Goal: Register for event/course

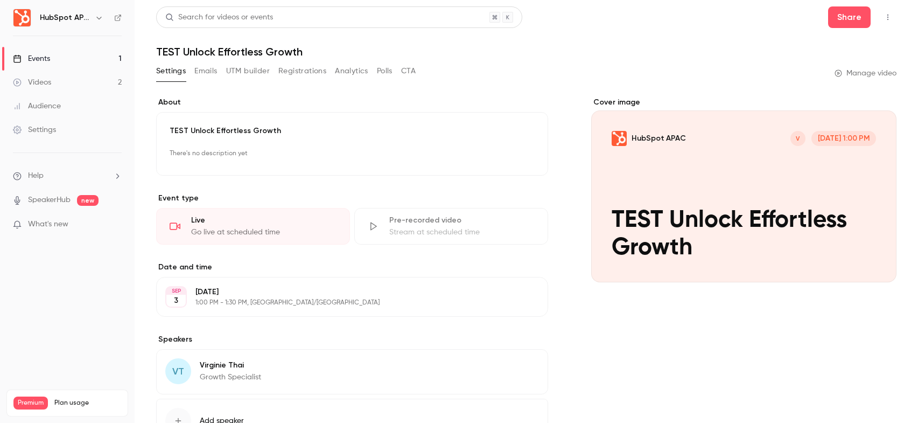
click at [65, 83] on link "Videos 2" at bounding box center [67, 83] width 135 height 24
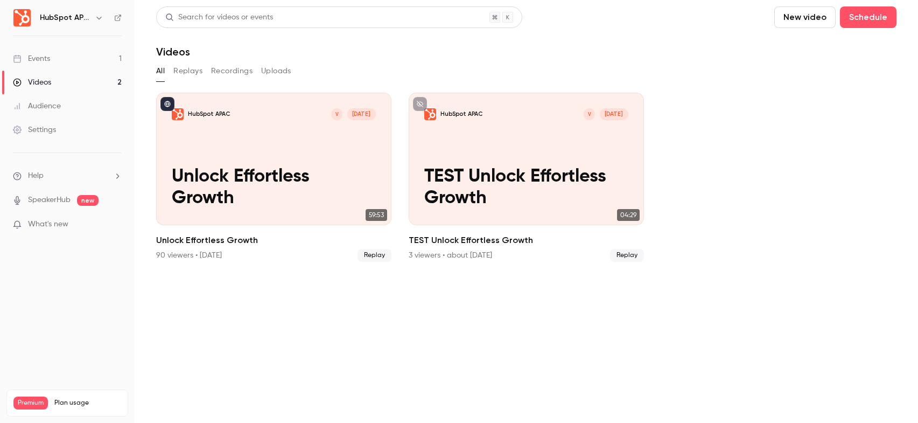
click at [62, 57] on link "Events 1" at bounding box center [67, 59] width 135 height 24
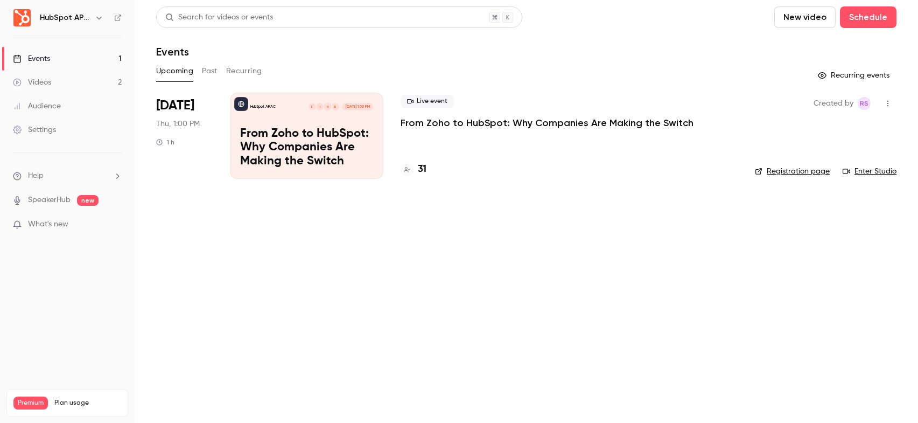
click at [526, 149] on div "Live event From Zoho to HubSpot: Why Companies Are Making the Switch 31" at bounding box center [568, 136] width 337 height 86
click at [528, 124] on p "From Zoho to HubSpot: Why Companies Are Making the Switch" at bounding box center [546, 122] width 293 height 13
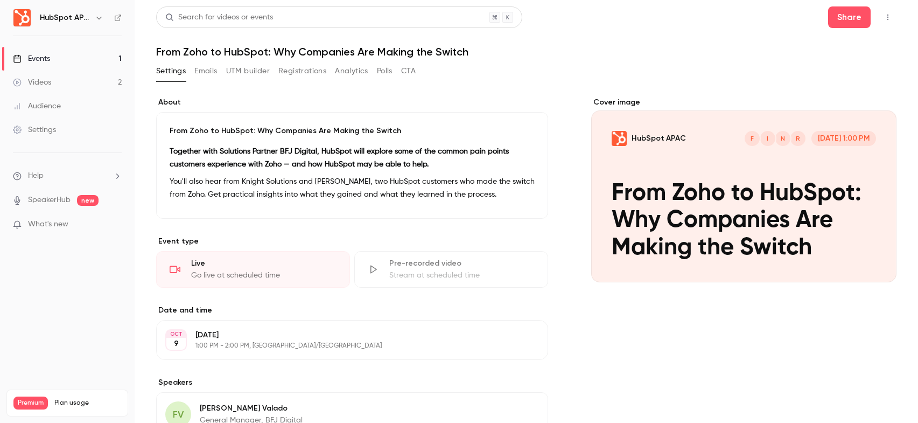
click at [880, 22] on button "button" at bounding box center [887, 17] width 17 height 17
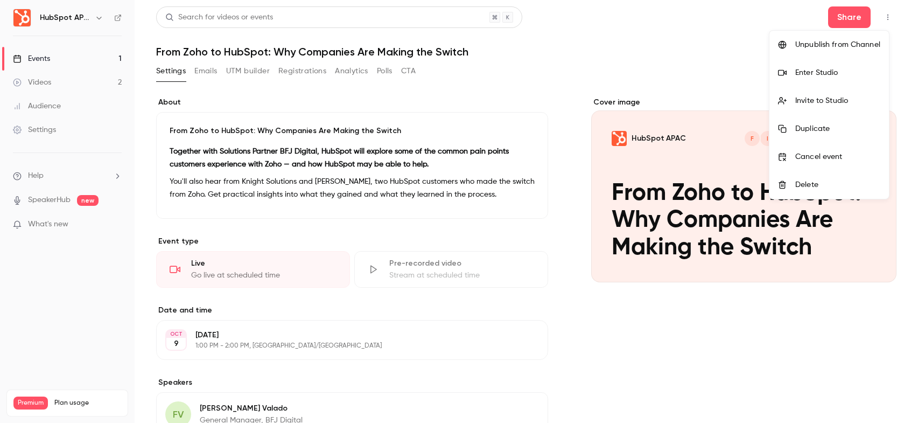
click at [862, 67] on div "Enter Studio" at bounding box center [837, 72] width 85 height 11
